Goal: Register for event/course

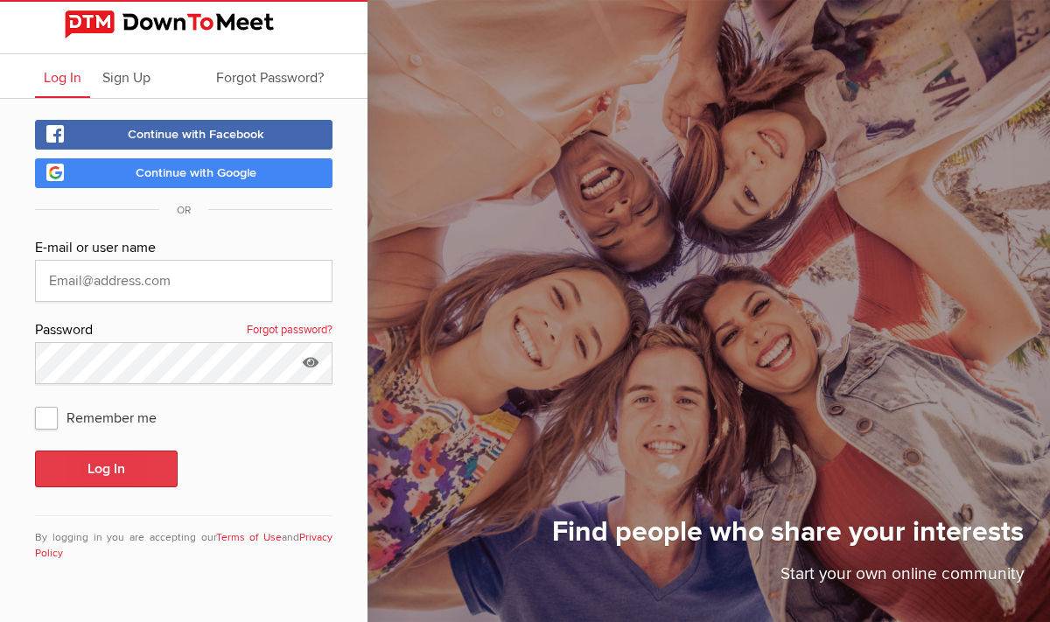
click at [143, 475] on button "Log In" at bounding box center [106, 468] width 143 height 37
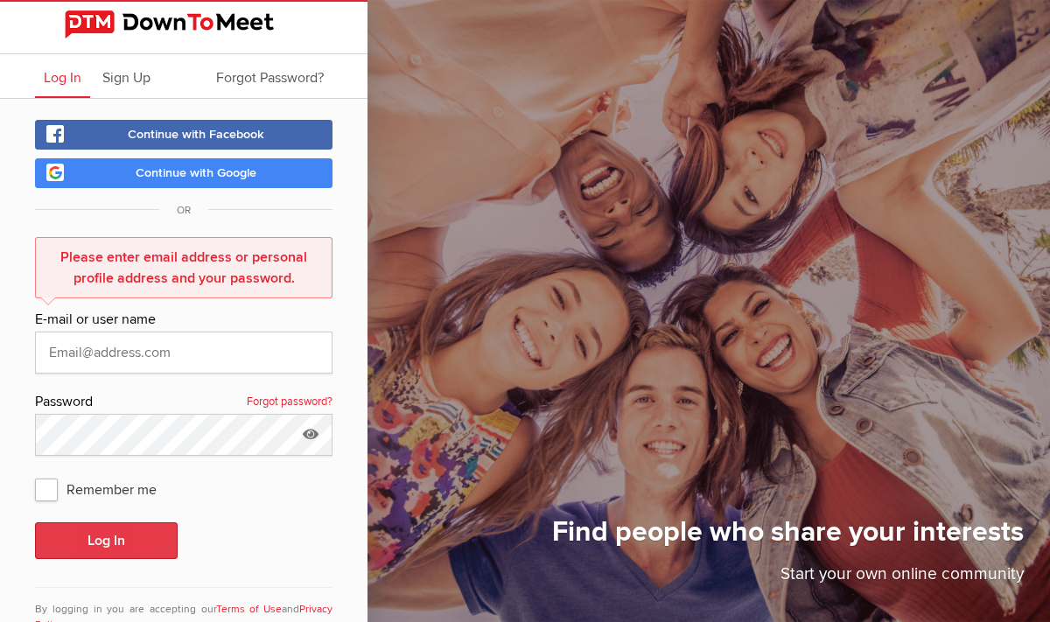
scroll to position [53, 0]
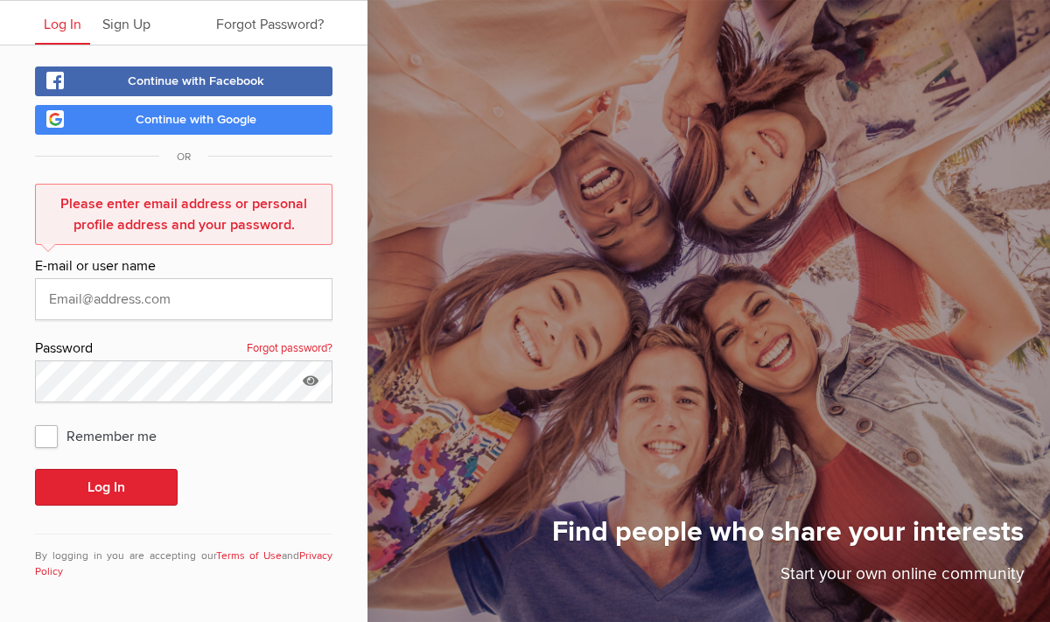
click at [164, 119] on span "Continue with Google" at bounding box center [196, 119] width 121 height 15
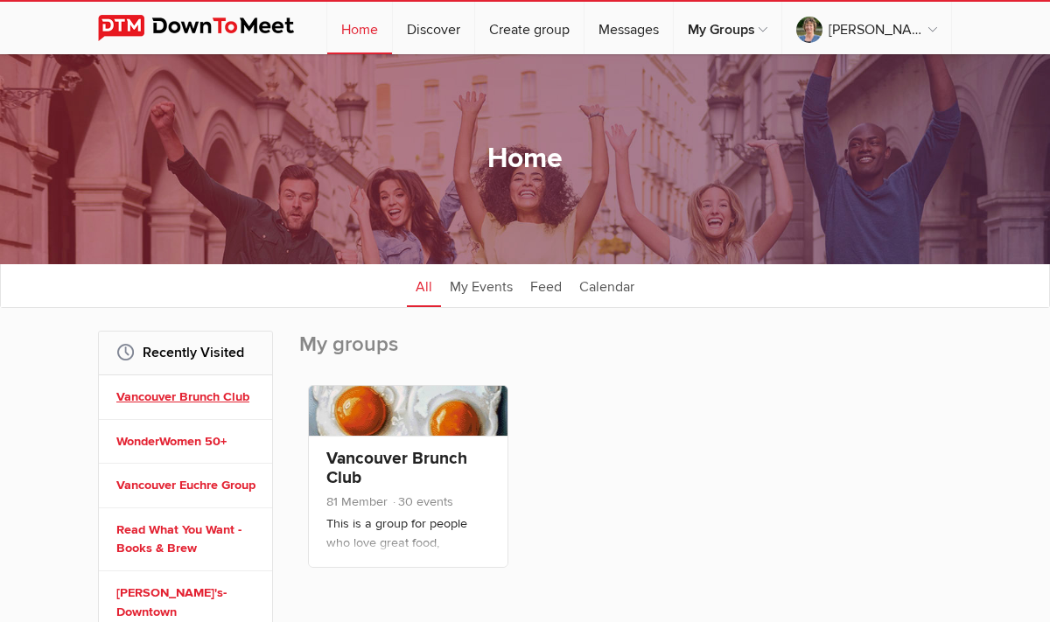
click at [228, 393] on link "Vancouver Brunch Club" at bounding box center [187, 396] width 143 height 19
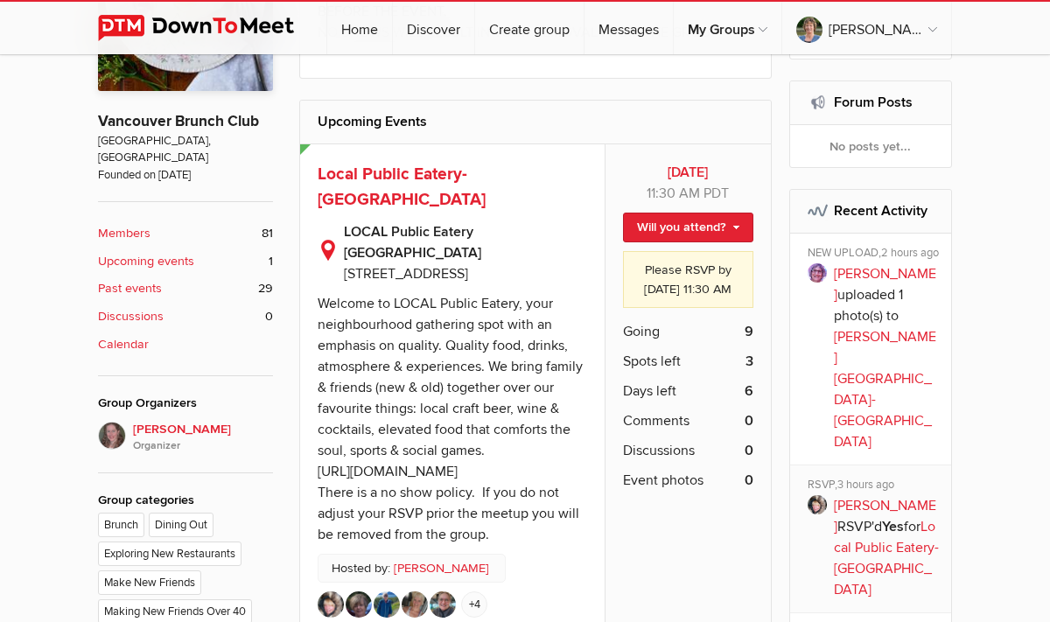
scroll to position [506, 0]
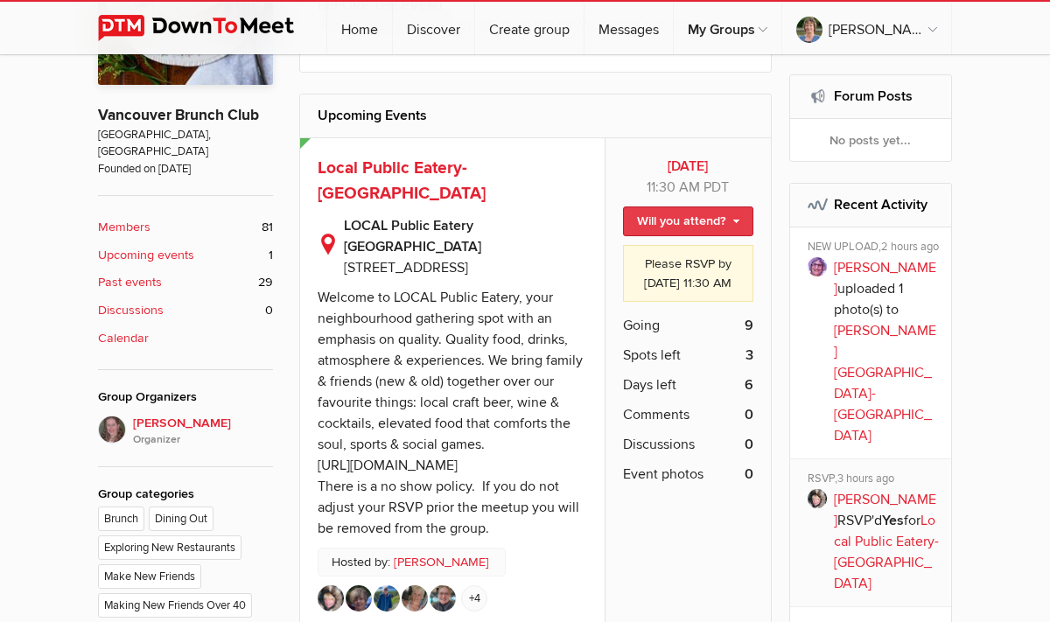
click at [731, 224] on link "Will you attend?" at bounding box center [688, 221] width 130 height 30
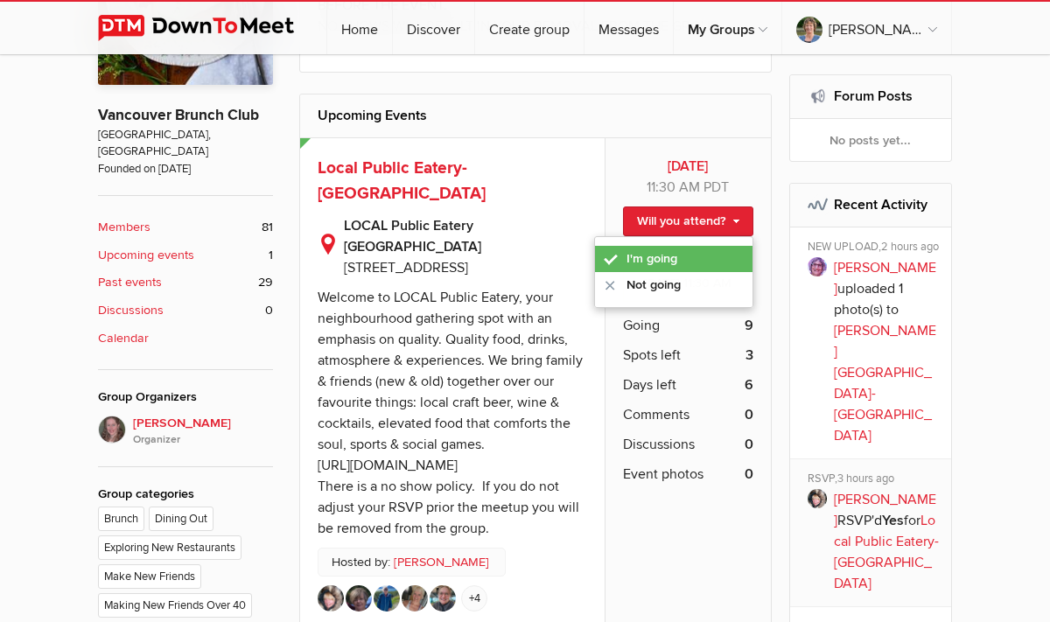
click at [673, 266] on link "I'm going" at bounding box center [673, 259] width 157 height 26
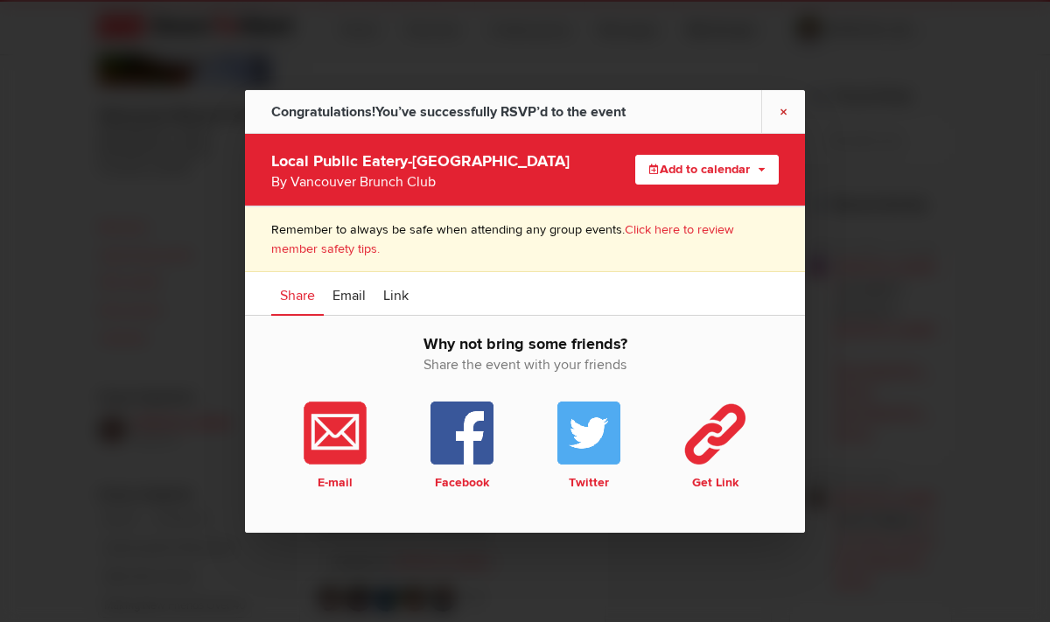
click at [781, 105] on link "×" at bounding box center [783, 110] width 44 height 43
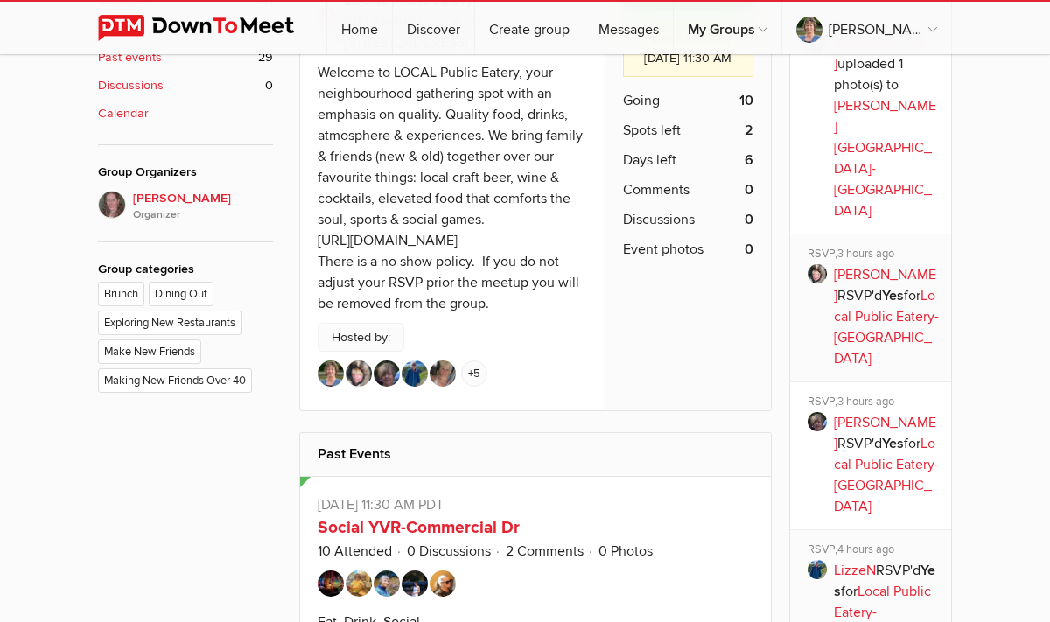
scroll to position [594, 0]
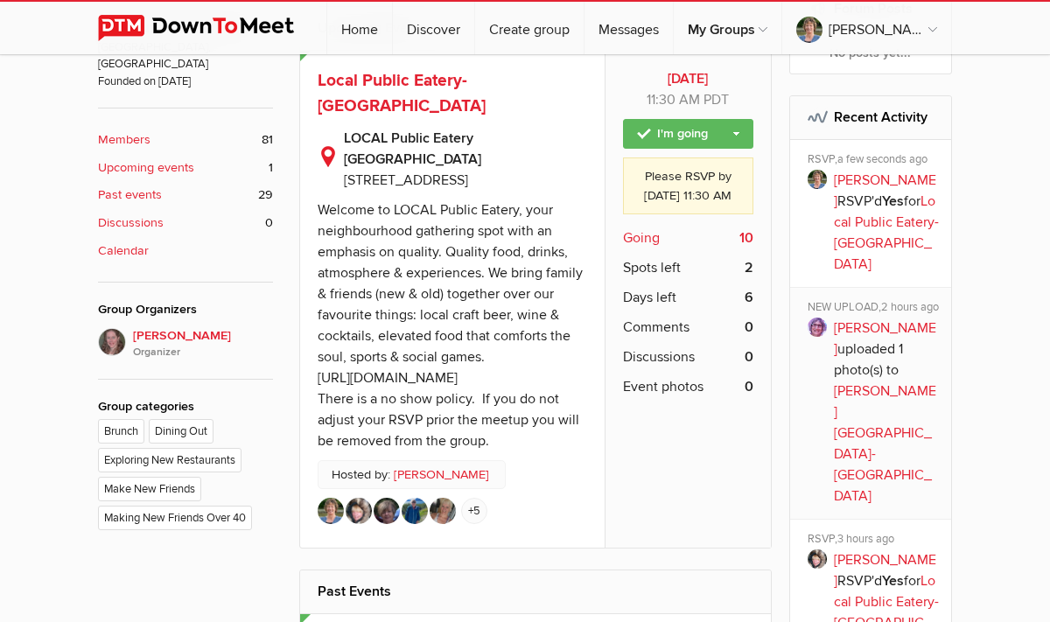
click at [640, 248] on span "Going" at bounding box center [641, 237] width 37 height 21
